Goal: Navigation & Orientation: Go to known website

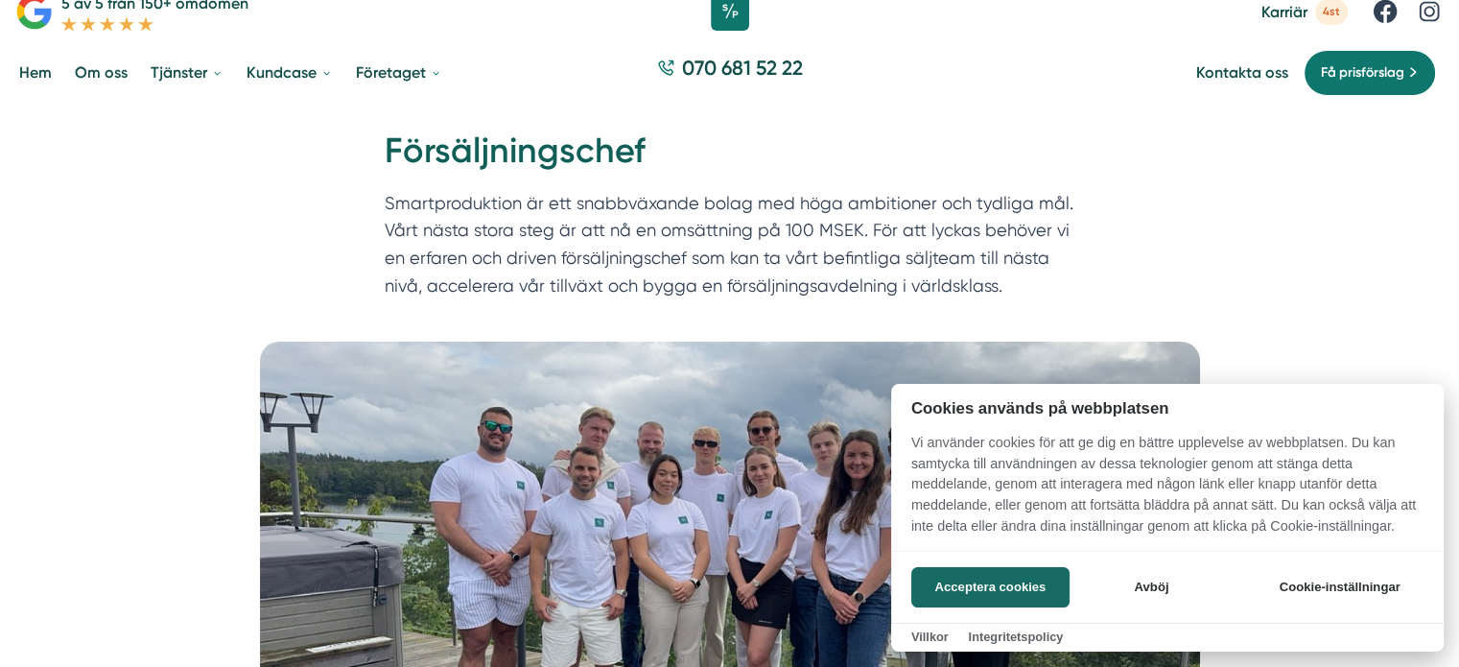
scroll to position [63, 0]
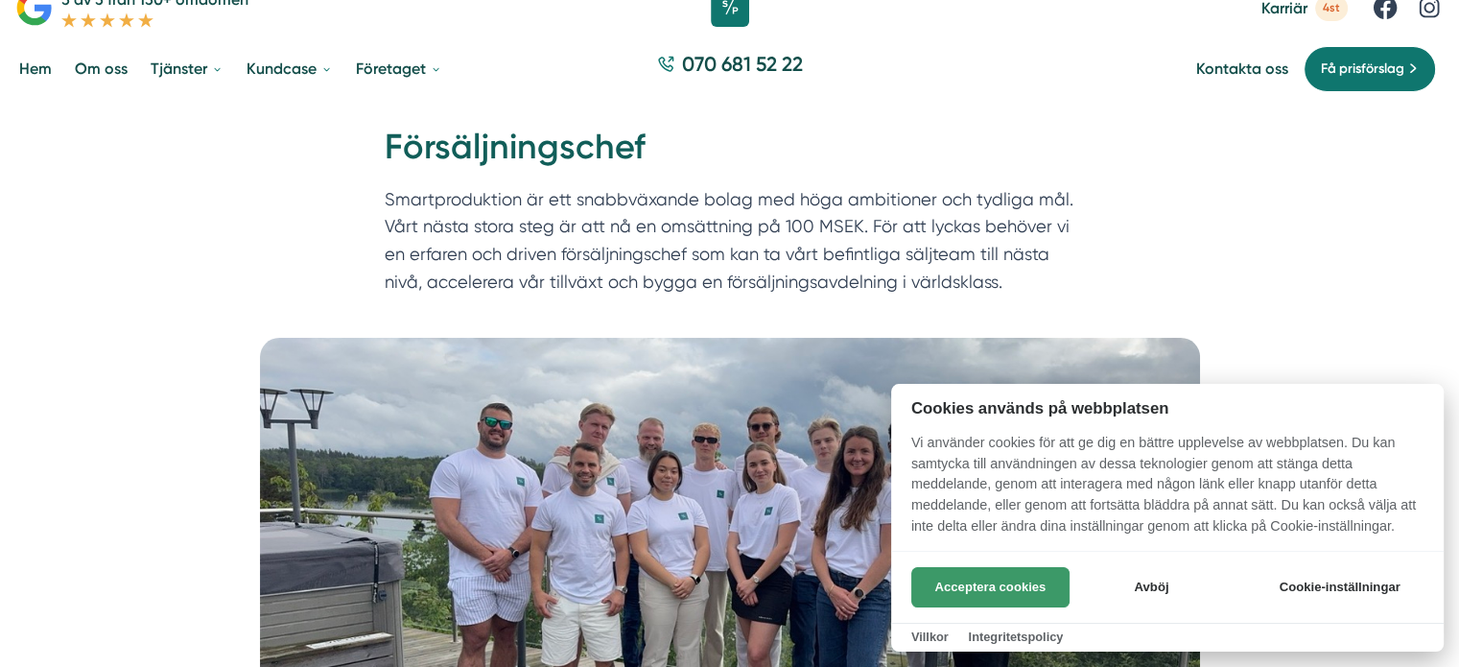
click at [921, 577] on button "Acceptera cookies" at bounding box center [990, 587] width 158 height 40
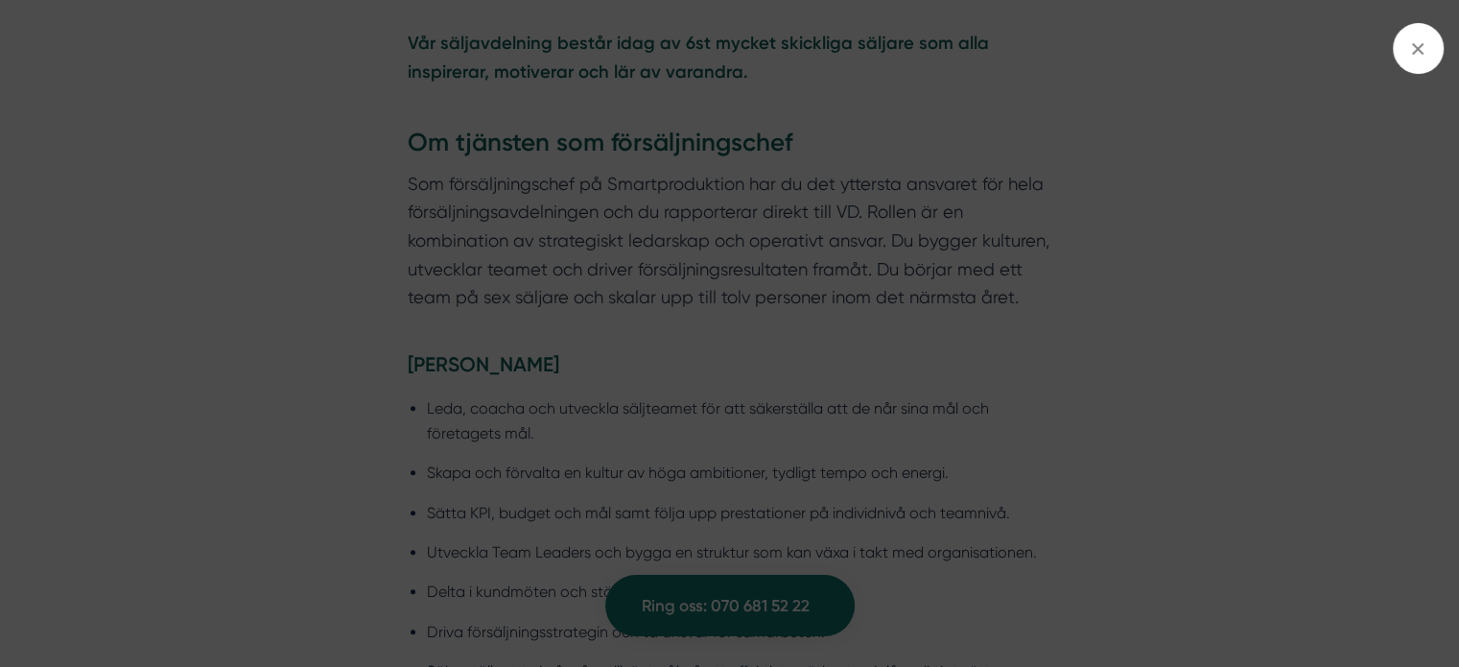
scroll to position [1305, 0]
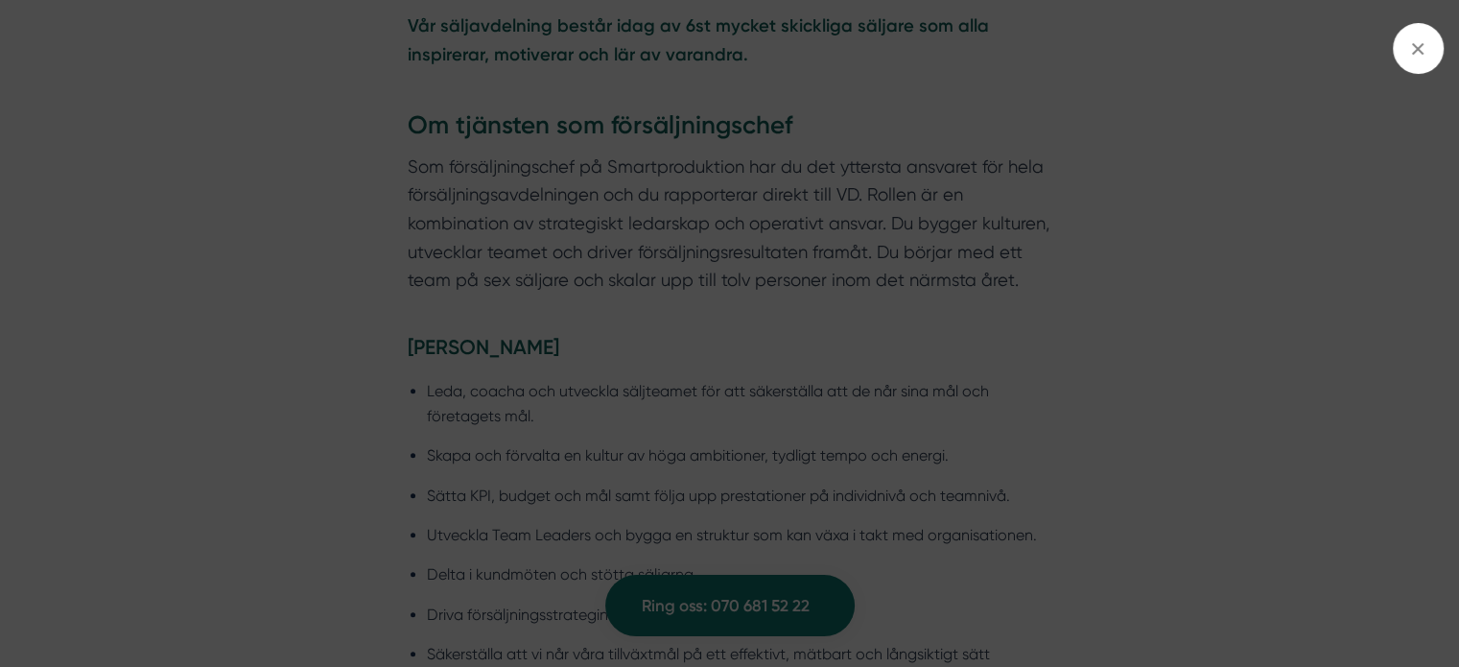
click at [679, 303] on div "bbc9b822-b2c6-488a-ab3e-9a2d59e49c7c Behöver du hjälp med trygg tillväxt? Vilka…" at bounding box center [729, 333] width 1459 height 667
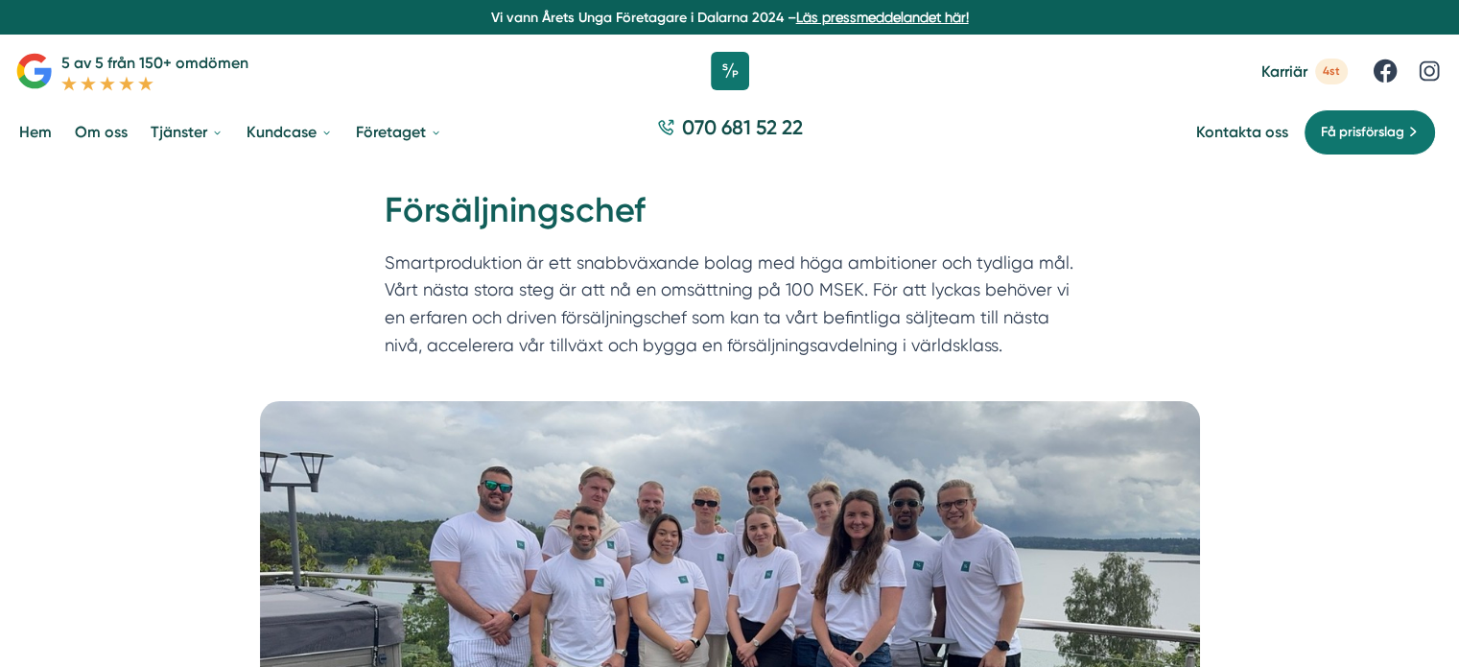
scroll to position [38, 0]
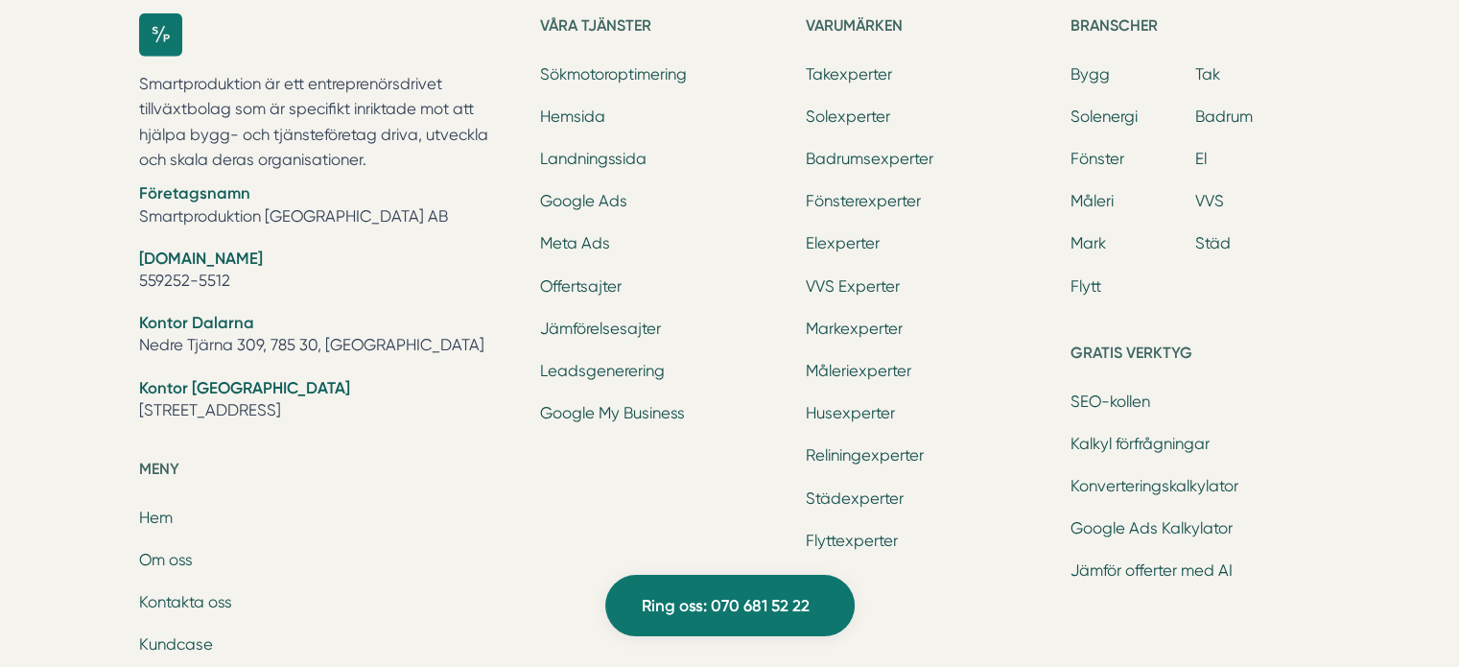
scroll to position [6104, 0]
